Goal: Find specific page/section: Find specific page/section

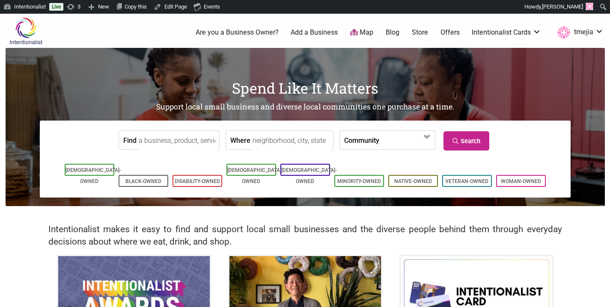
click at [203, 135] on input "Find" at bounding box center [178, 140] width 78 height 19
click at [199, 159] on div "Seattle Yarn" at bounding box center [176, 160] width 66 height 16
type input "Seattle Yarn"
click at [463, 140] on link "Search" at bounding box center [466, 140] width 46 height 19
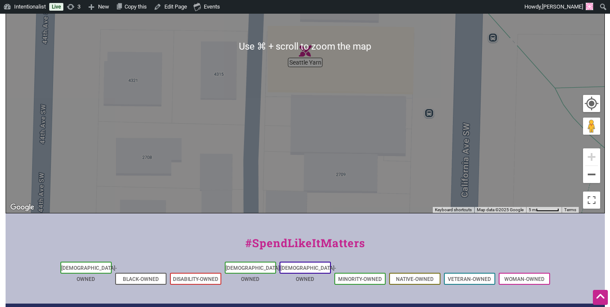
scroll to position [247, 0]
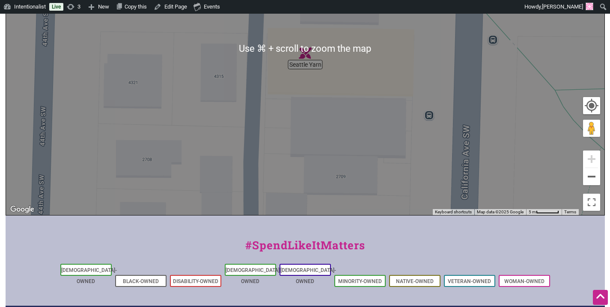
click at [305, 57] on img "Seattle Yarn" at bounding box center [305, 53] width 13 height 13
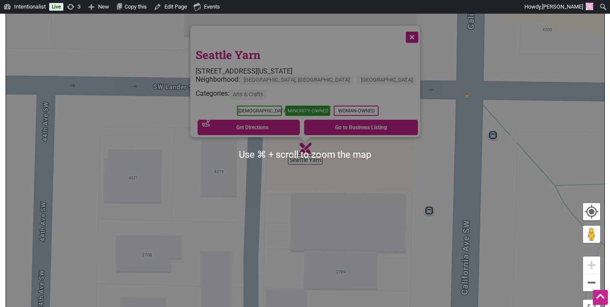
scroll to position [82, 0]
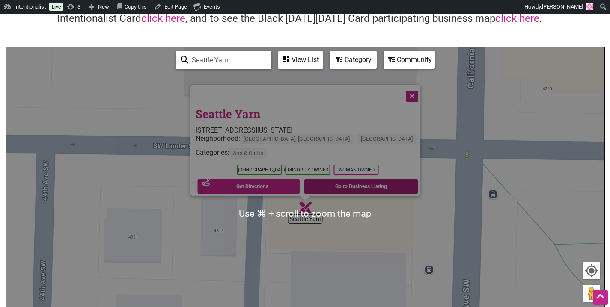
click at [339, 184] on link "Go to Business Listing" at bounding box center [361, 186] width 114 height 15
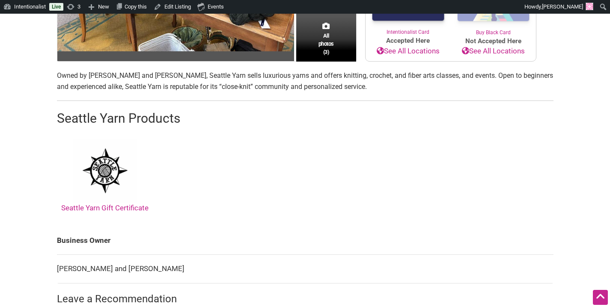
scroll to position [238, 0]
